Goal: Check status: Check status

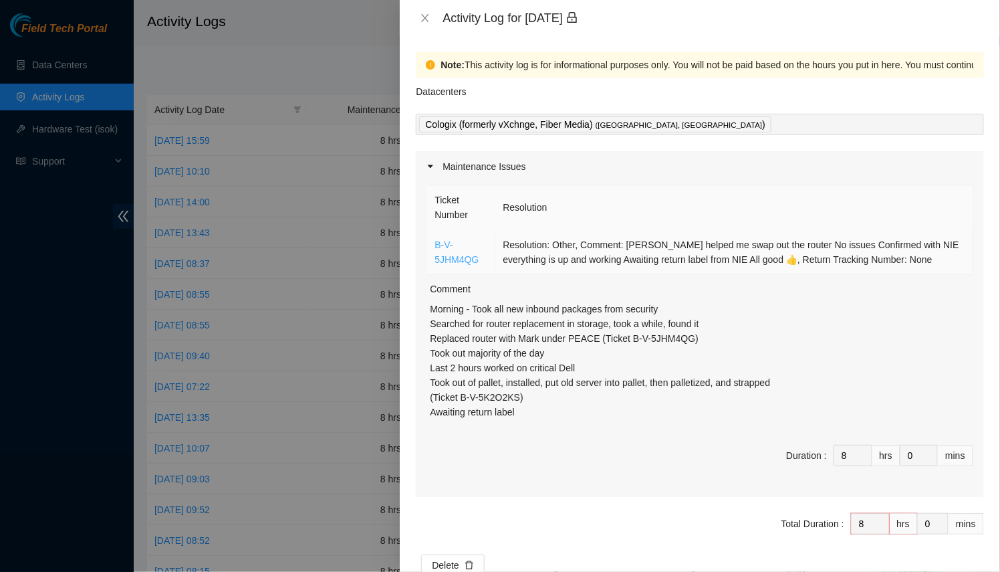
click at [473, 259] on link "B-V-5JHM4QG" at bounding box center [457, 251] width 44 height 25
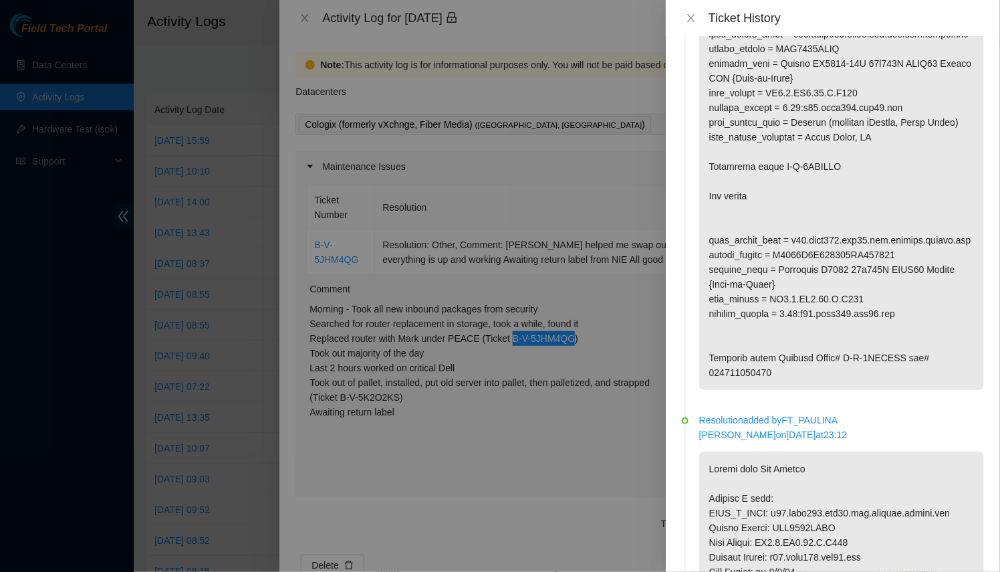
scroll to position [1641, 0]
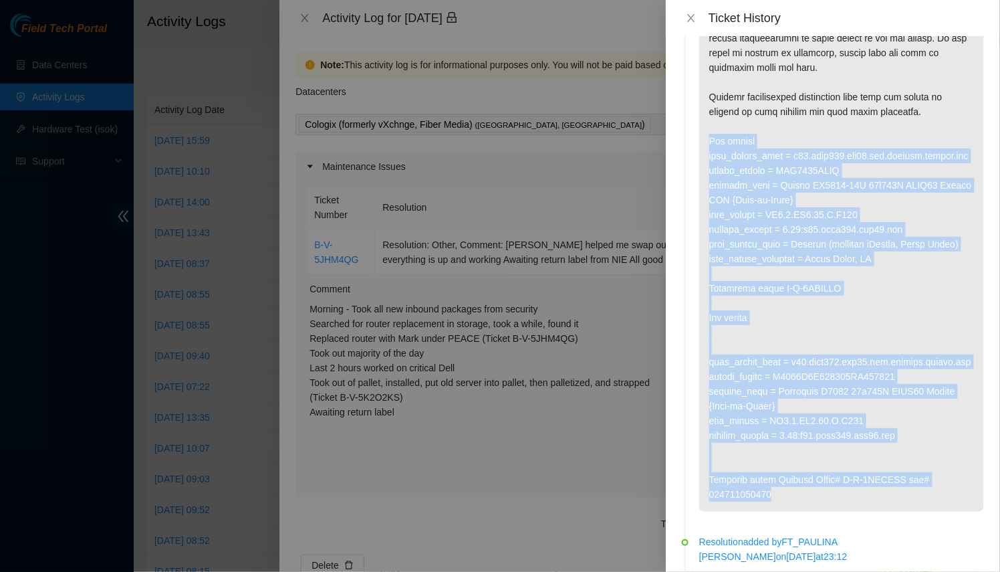
drag, startPoint x: 707, startPoint y: 138, endPoint x: 937, endPoint y: 493, distance: 422.8
click at [937, 493] on p at bounding box center [841, 163] width 285 height 697
copy p "Old router fqdn_router_name = [DOMAIN_NAME] serial_number = AAA2213AAIV product…"
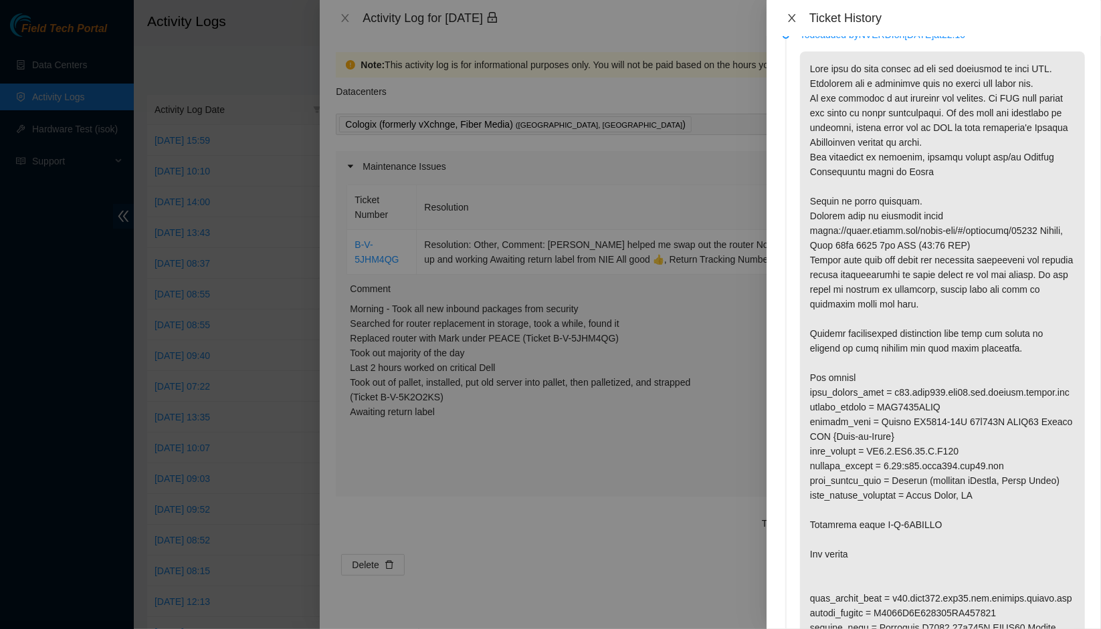
scroll to position [1538, 0]
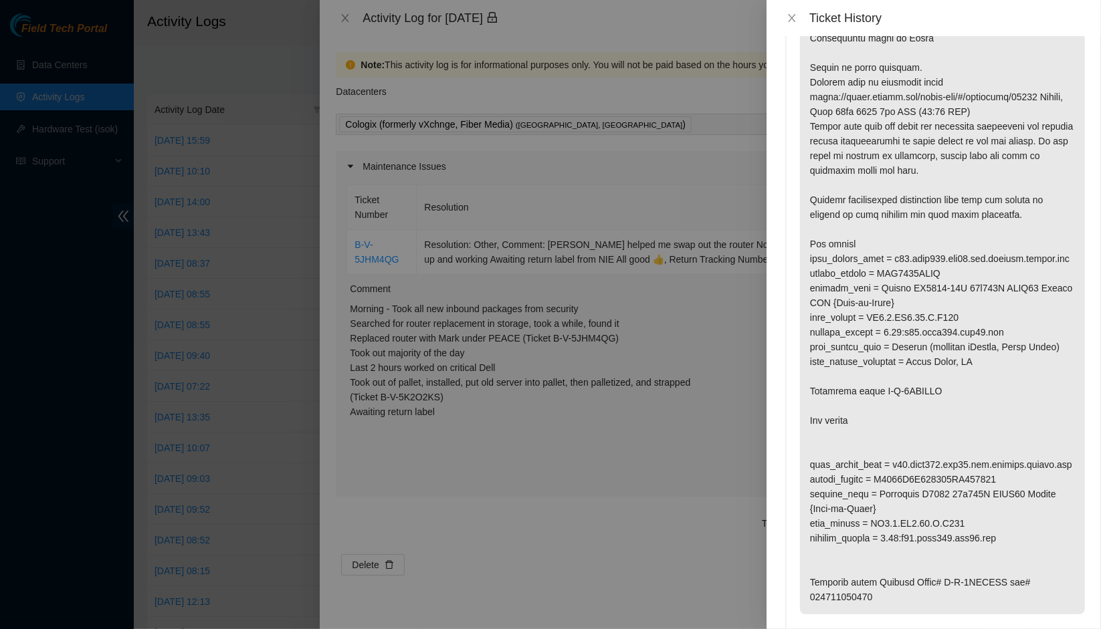
click at [1000, 508] on p at bounding box center [942, 266] width 285 height 697
click at [1000, 499] on p at bounding box center [942, 266] width 285 height 697
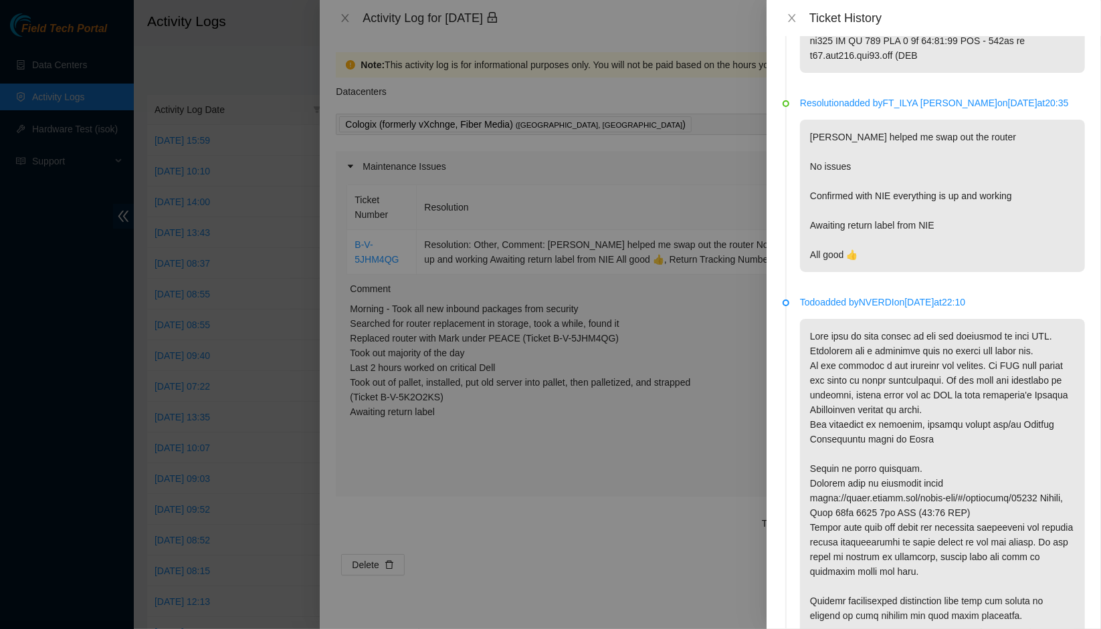
scroll to position [1003, 0]
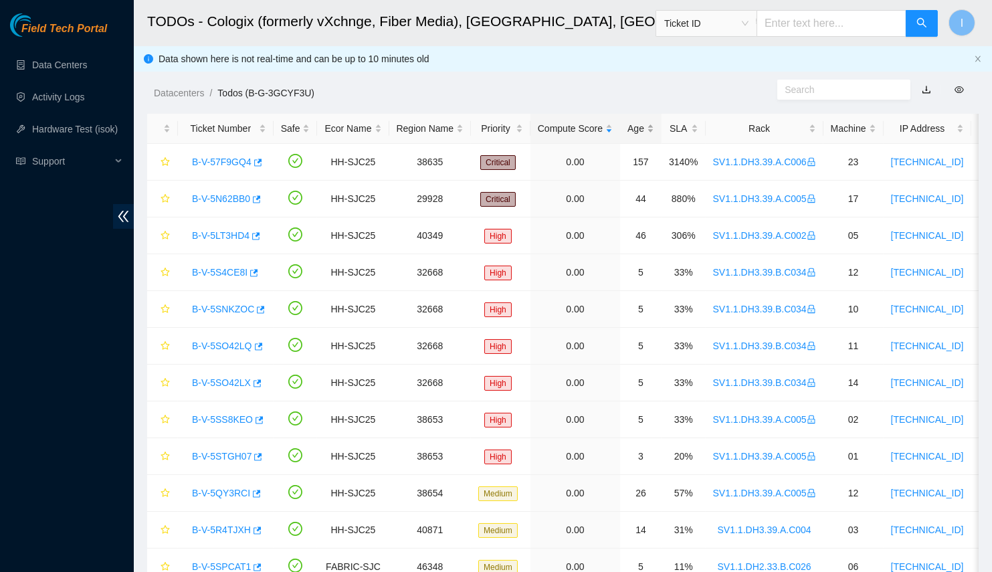
click at [645, 128] on div "Age" at bounding box center [640, 128] width 27 height 15
